Goal: Navigation & Orientation: Find specific page/section

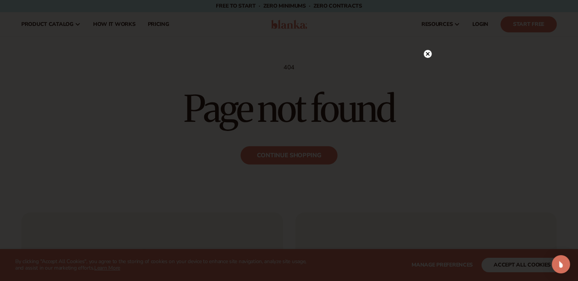
click at [428, 36] on div at bounding box center [289, 140] width 578 height 281
click at [429, 53] on circle at bounding box center [428, 54] width 8 height 8
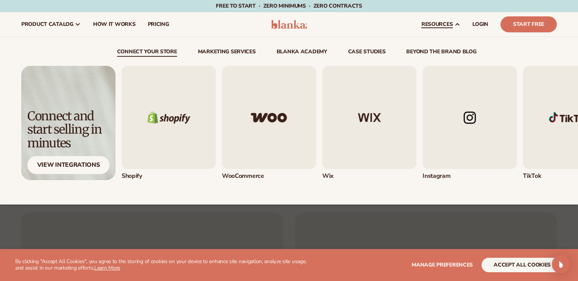
click at [211, 139] on img "1 / 5" at bounding box center [169, 117] width 94 height 103
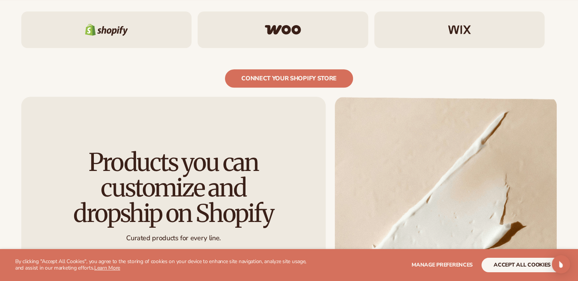
scroll to position [836, 0]
